Goal: Obtain resource: Obtain resource

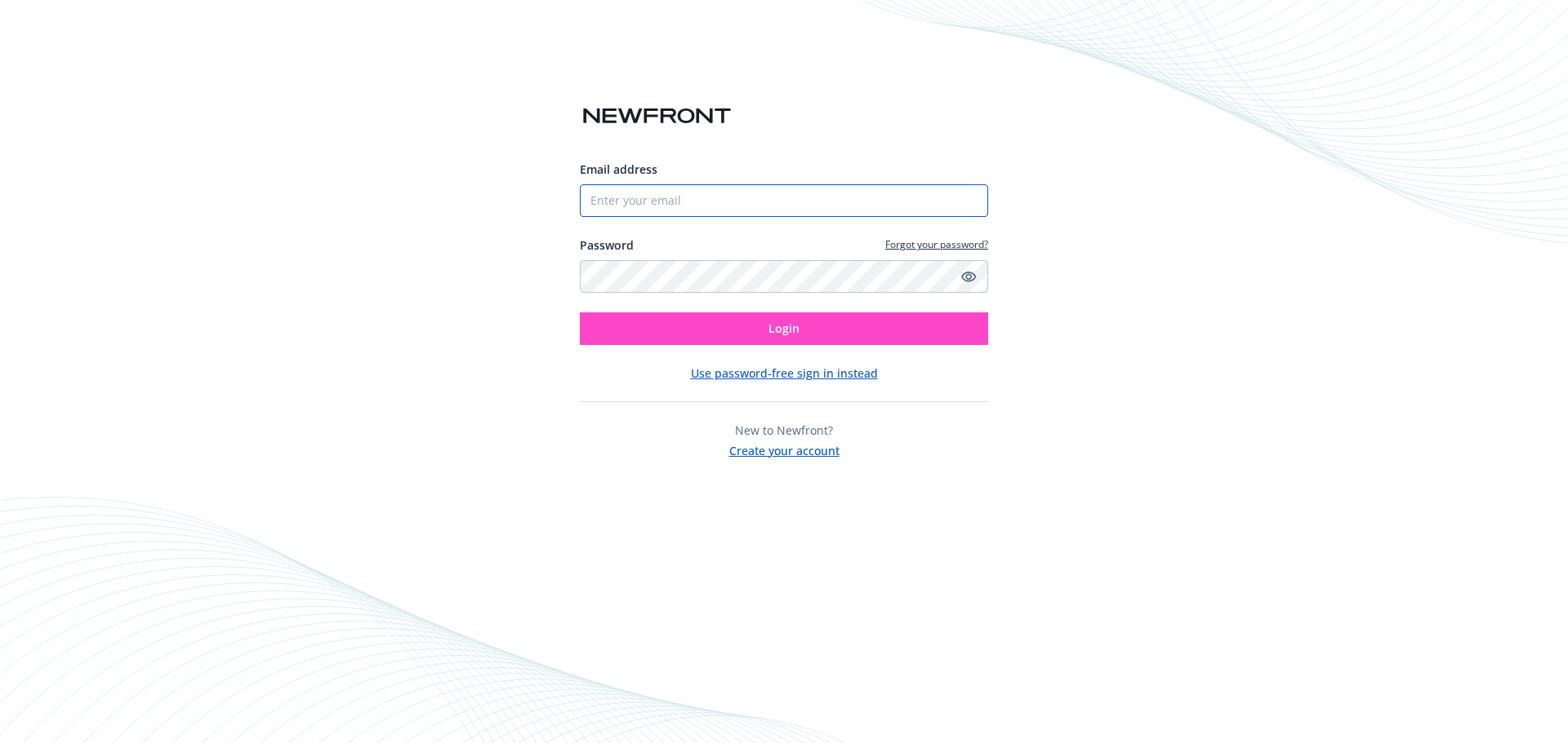
type input "[EMAIL_ADDRESS][DOMAIN_NAME]"
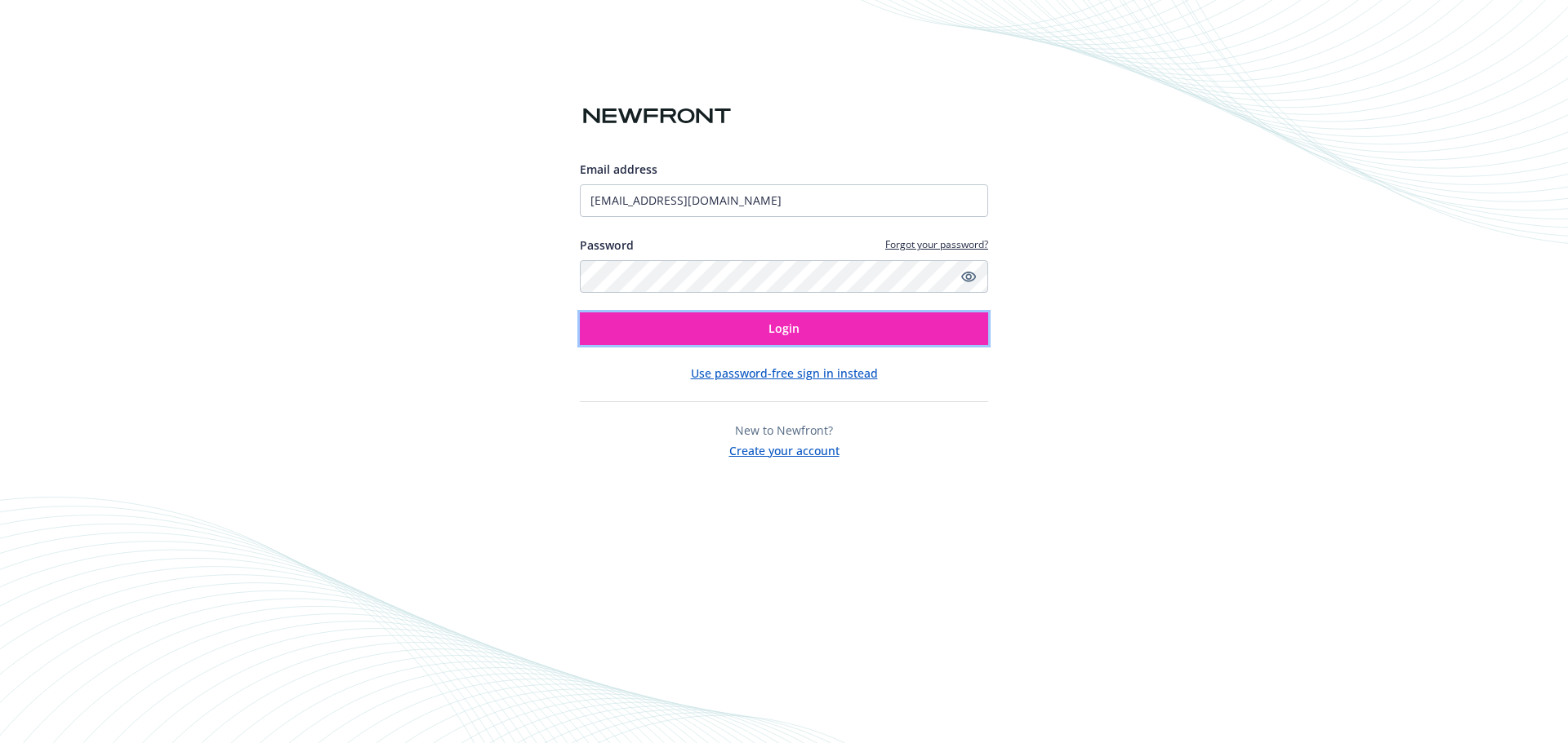
drag, startPoint x: 741, startPoint y: 333, endPoint x: 739, endPoint y: 97, distance: 236.0
click at [741, 333] on button "Login" at bounding box center [783, 328] width 408 height 33
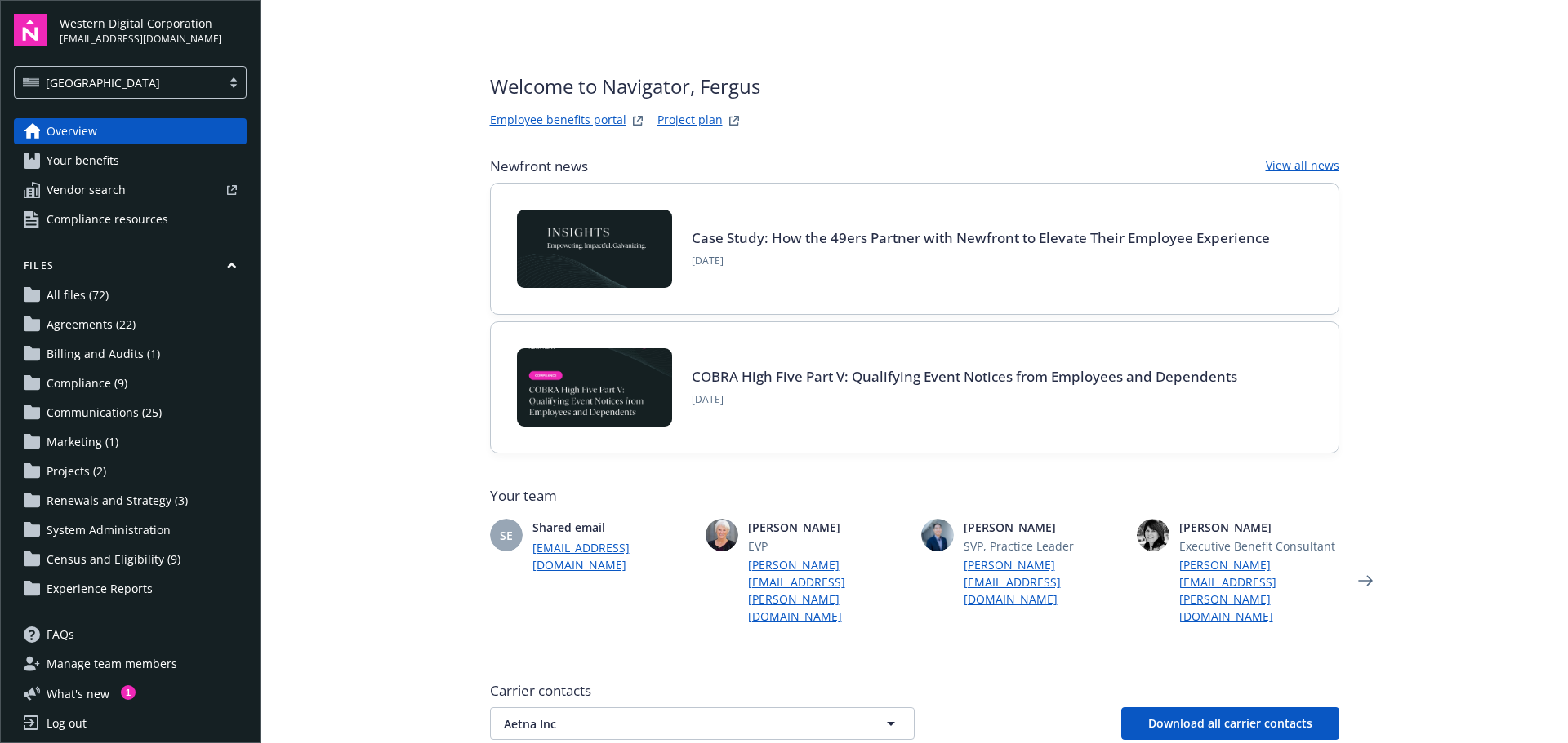
click at [109, 330] on span "Agreements (22)" at bounding box center [91, 324] width 89 height 26
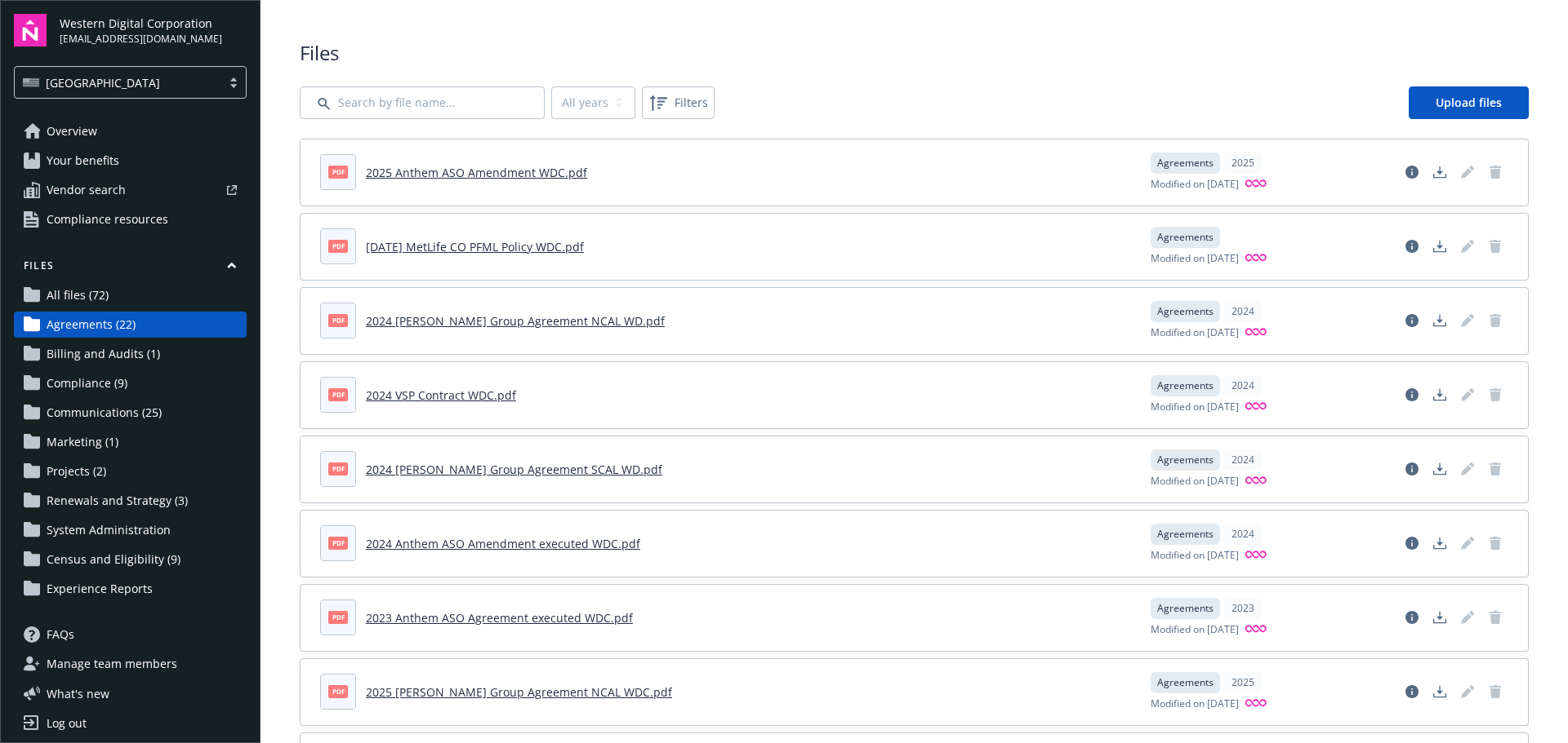
click at [133, 133] on link "Overview" at bounding box center [130, 131] width 232 height 26
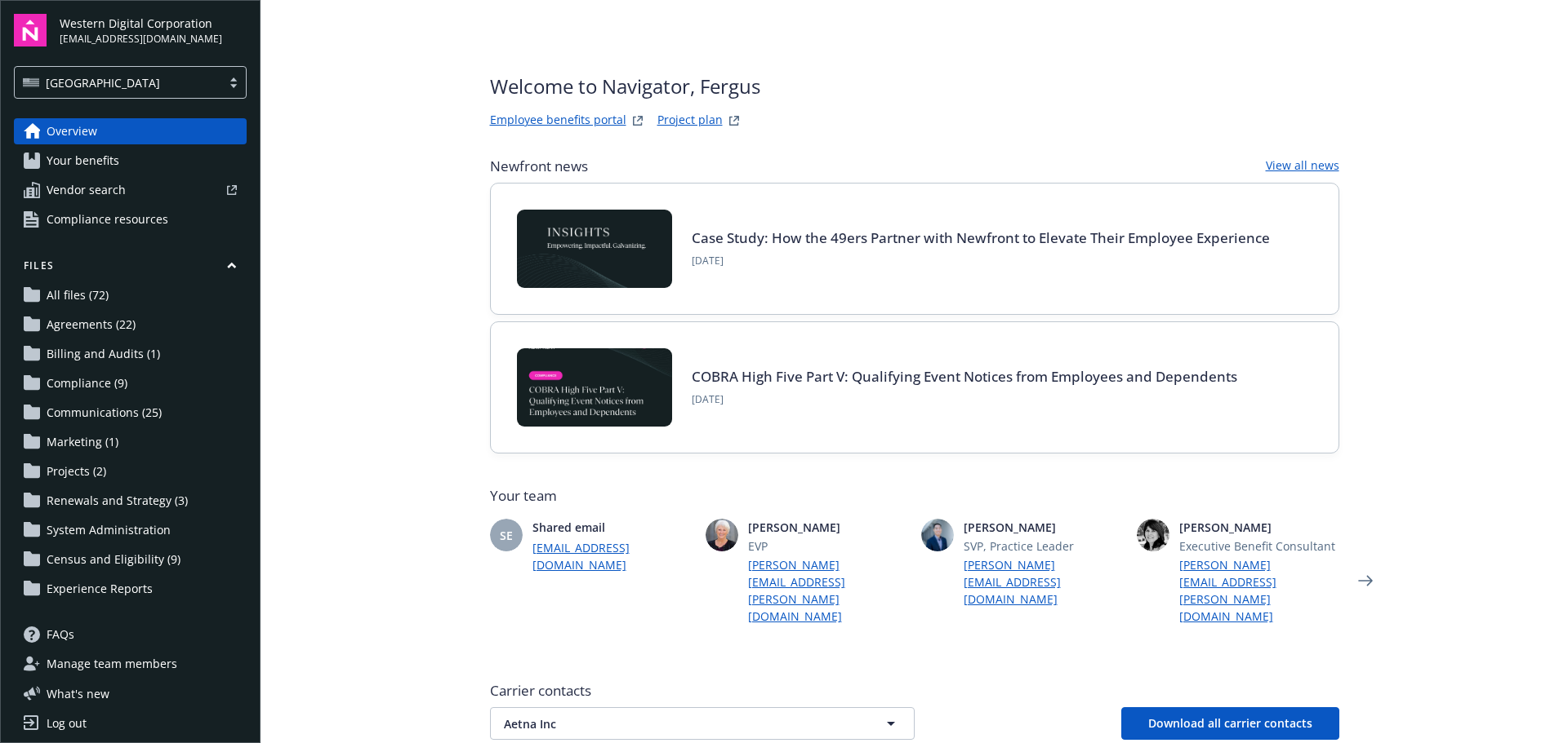
click at [176, 510] on span "Renewals and Strategy (3)" at bounding box center [117, 501] width 141 height 26
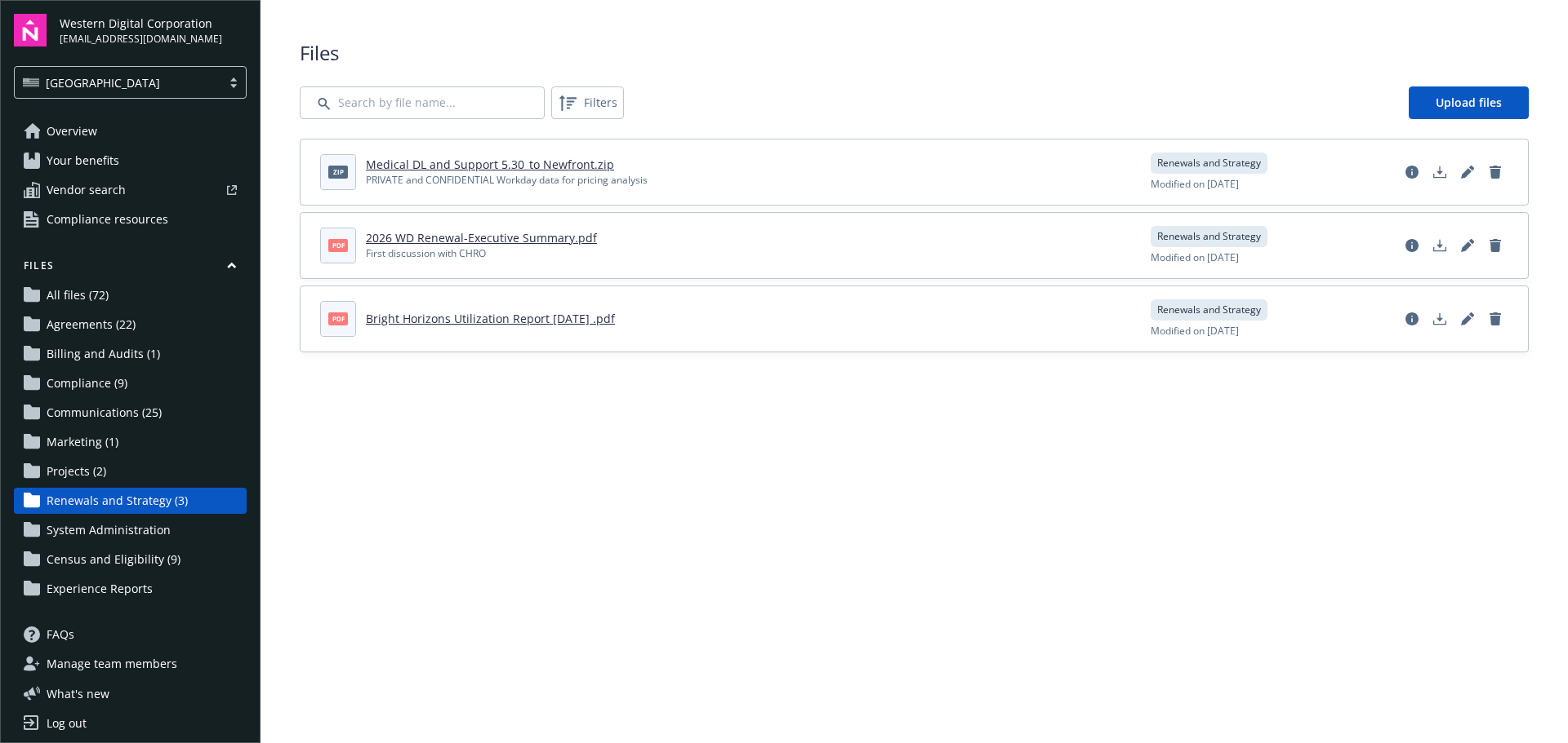
click at [536, 240] on link "2026 WD Renewal-Executive Summary.pdf" at bounding box center [481, 238] width 231 height 16
click at [177, 564] on link "Census and Eligibility (9)" at bounding box center [130, 559] width 232 height 26
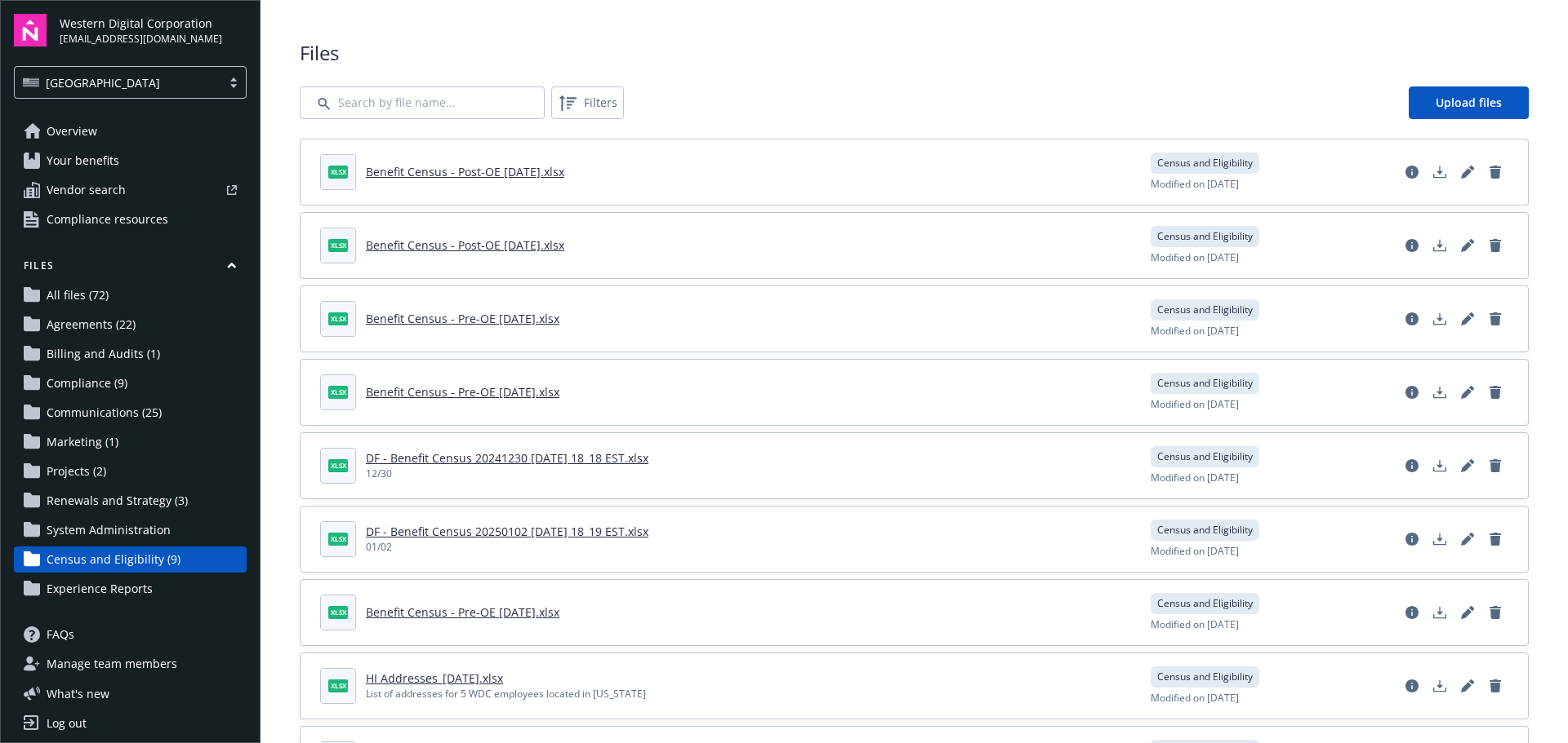
click at [180, 355] on link "Billing and Audits (1)" at bounding box center [130, 354] width 232 height 26
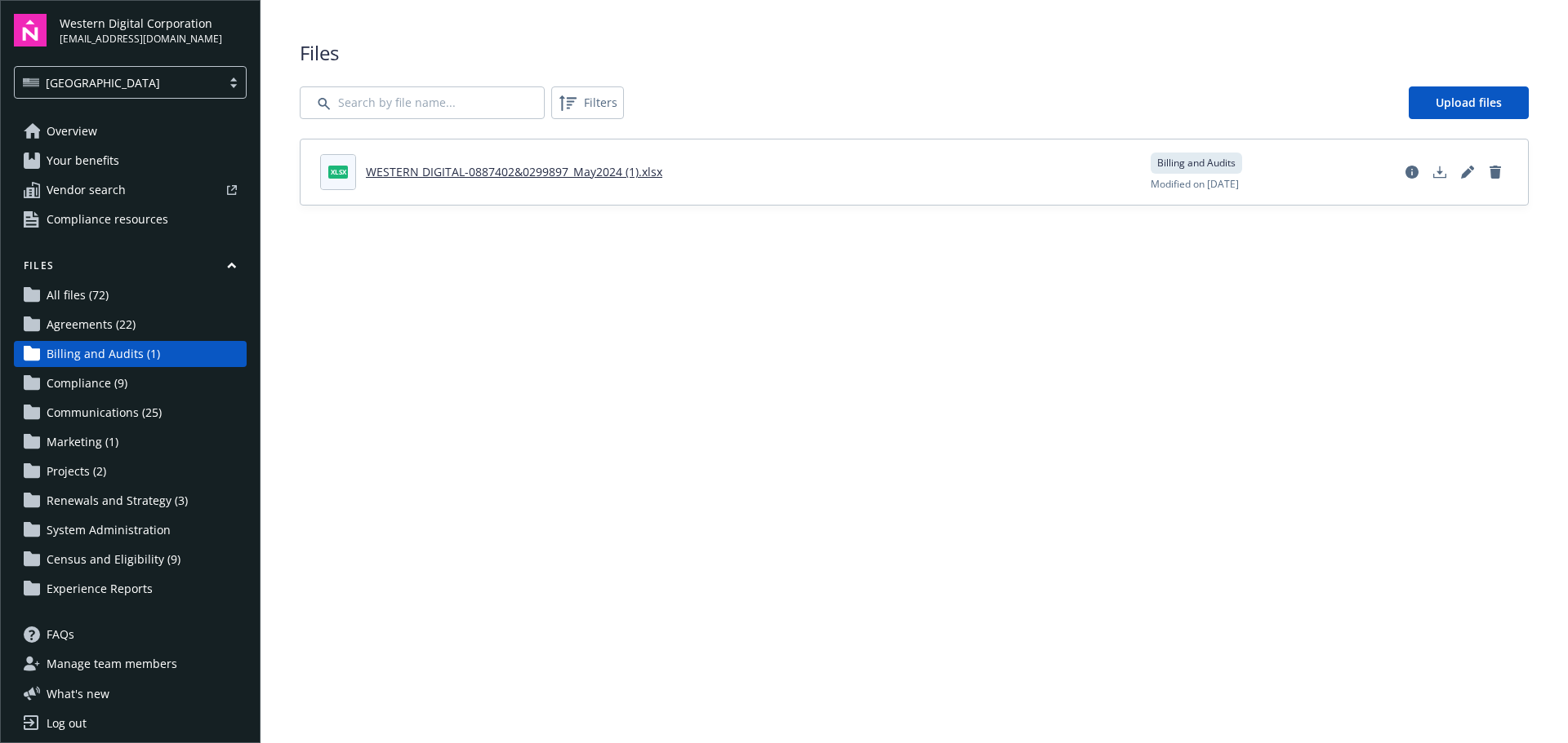
click at [181, 373] on link "Compliance (9)" at bounding box center [130, 383] width 232 height 26
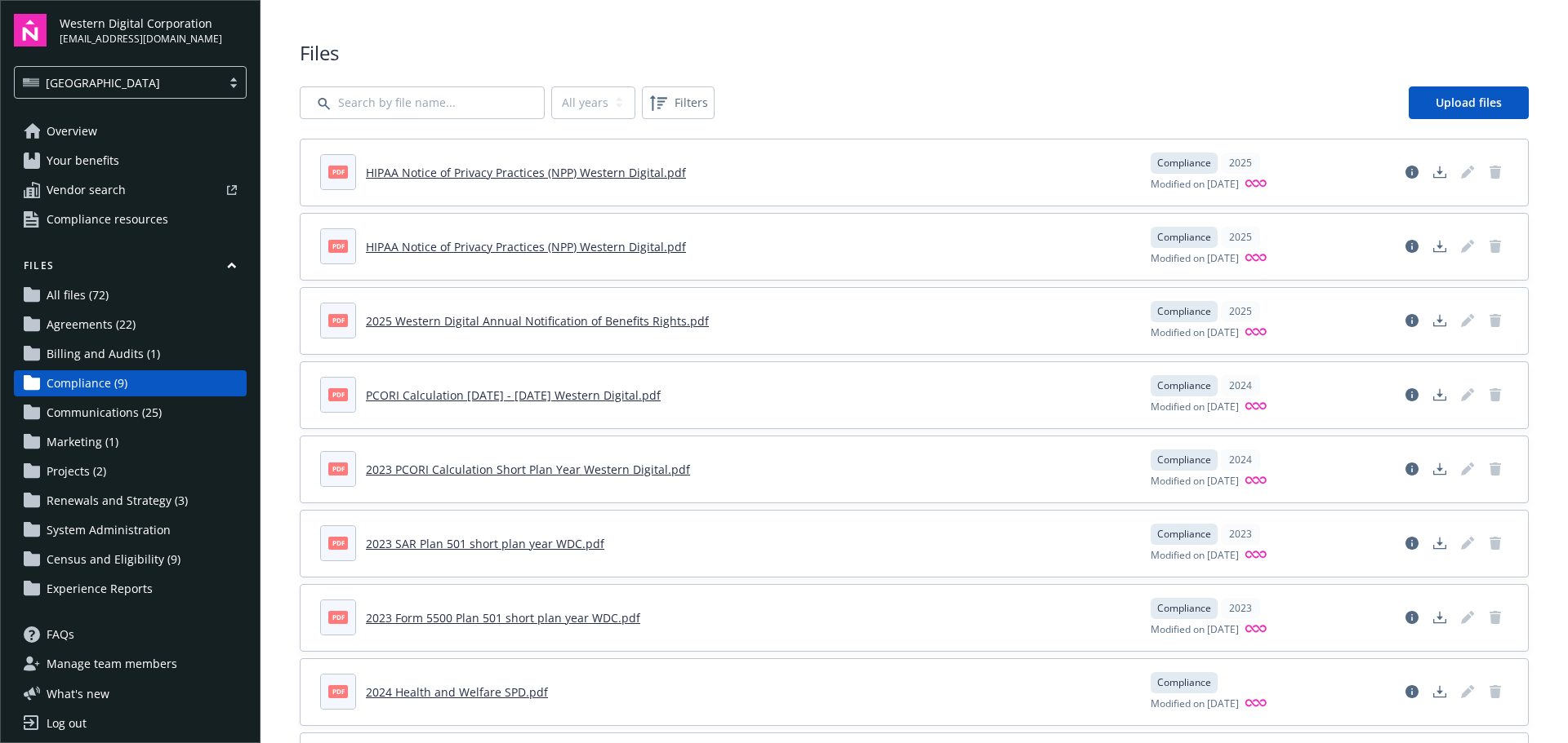
click at [176, 289] on link "All files (72)" at bounding box center [130, 295] width 232 height 26
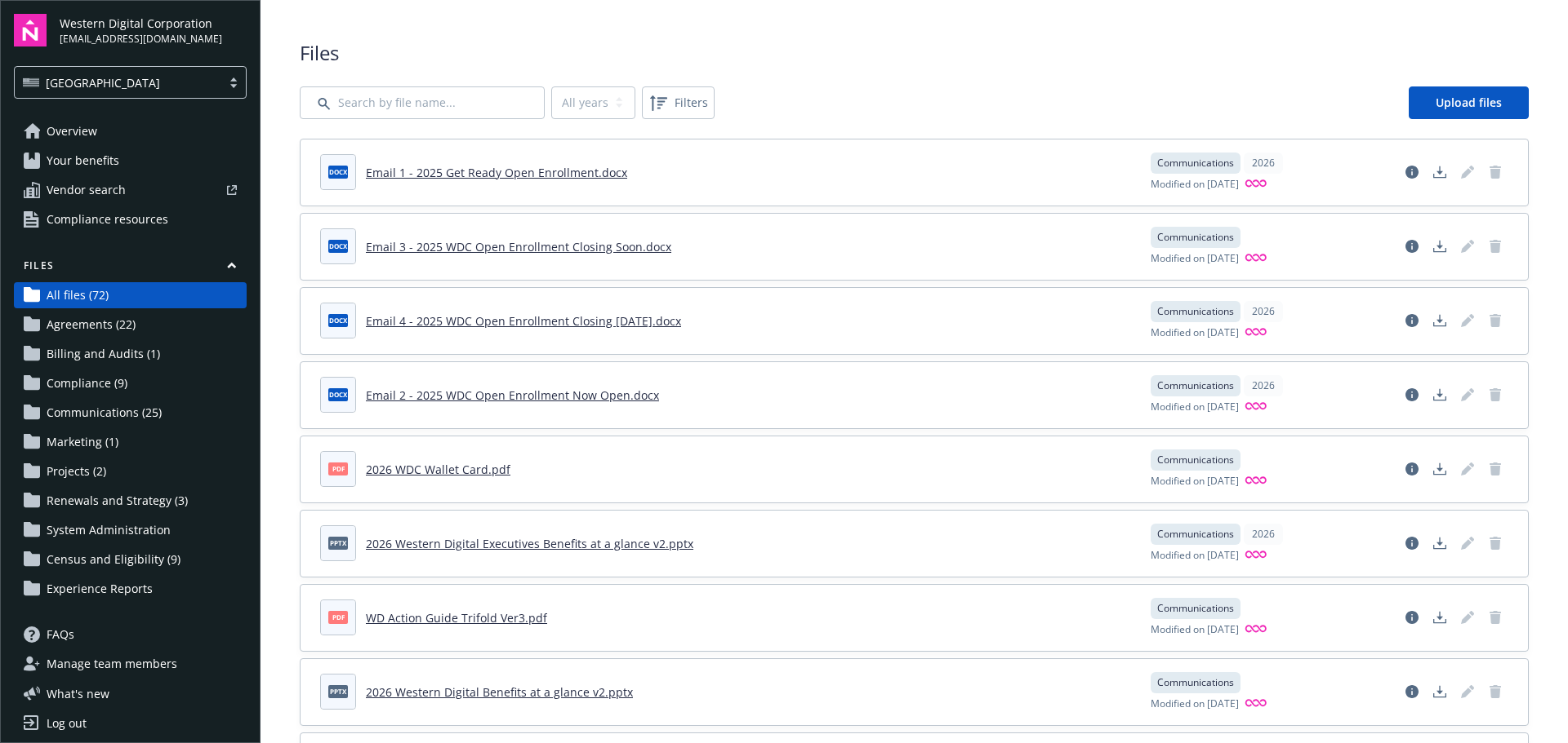
click at [174, 317] on link "Agreements (22)" at bounding box center [130, 324] width 232 height 26
